Goal: Communication & Community: Answer question/provide support

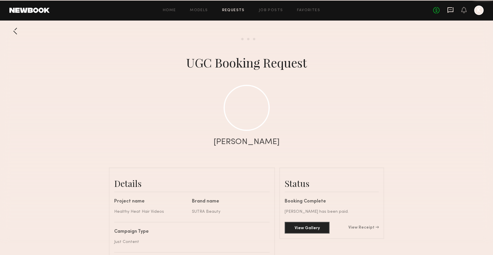
click at [452, 10] on icon at bounding box center [450, 10] width 6 height 6
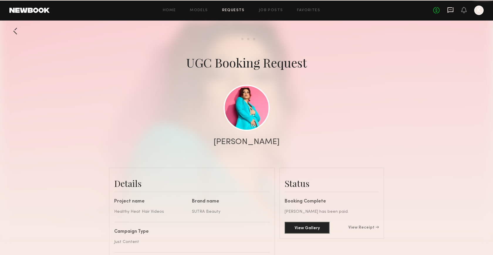
scroll to position [1761, 0]
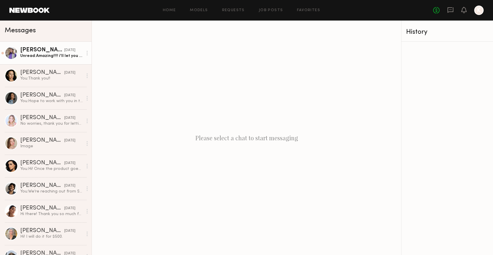
click at [44, 58] on div "Unread: Amazing!!!! i'll let you know when I get the package" at bounding box center [51, 56] width 62 height 6
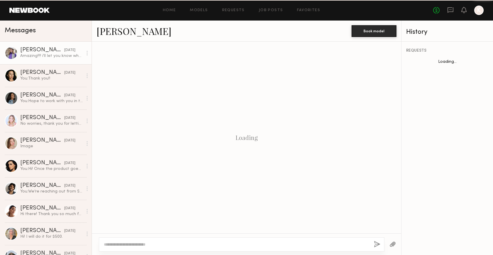
scroll to position [206, 0]
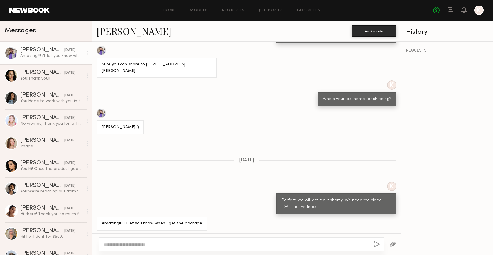
click at [184, 243] on textarea at bounding box center [236, 244] width 265 height 6
type textarea "**********"
click at [377, 245] on button "button" at bounding box center [377, 244] width 6 height 7
